Goal: Navigation & Orientation: Find specific page/section

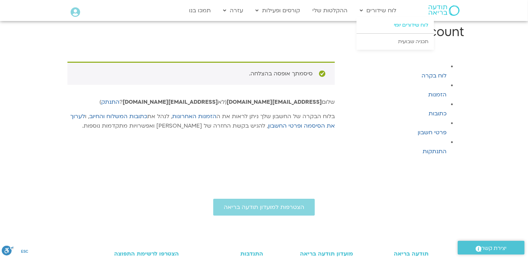
click at [400, 26] on link "לוח שידורים יומי" at bounding box center [394, 25] width 77 height 16
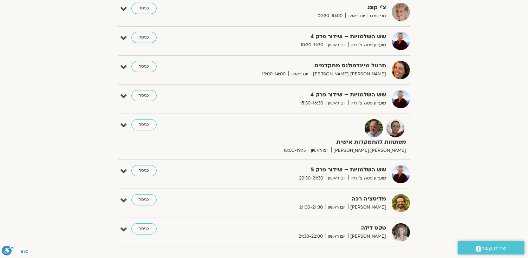
scroll to position [295, 0]
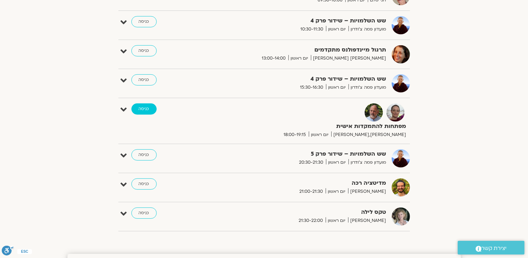
click at [149, 110] on link "כניסה" at bounding box center [143, 109] width 25 height 11
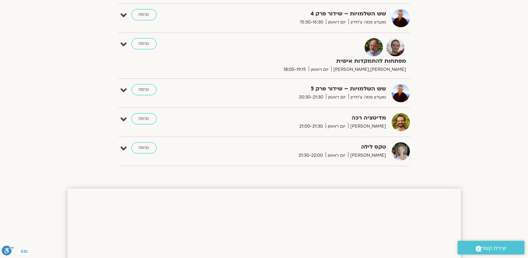
scroll to position [351, 0]
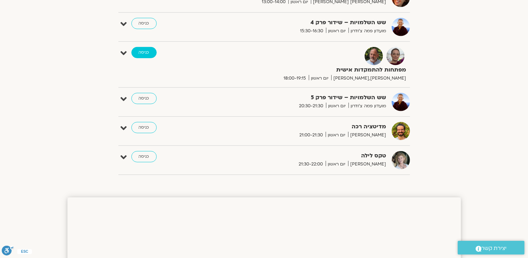
click at [154, 53] on link "כניסה" at bounding box center [143, 52] width 25 height 11
